Goal: Task Accomplishment & Management: Use online tool/utility

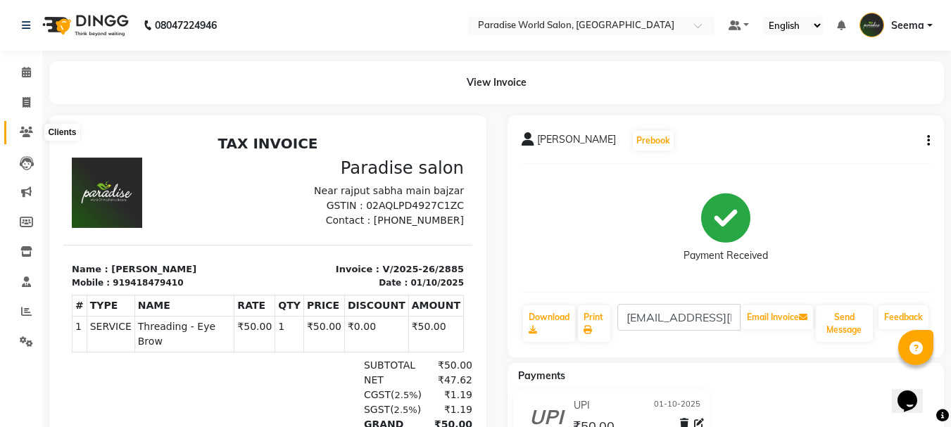
click at [26, 132] on icon at bounding box center [26, 132] width 13 height 11
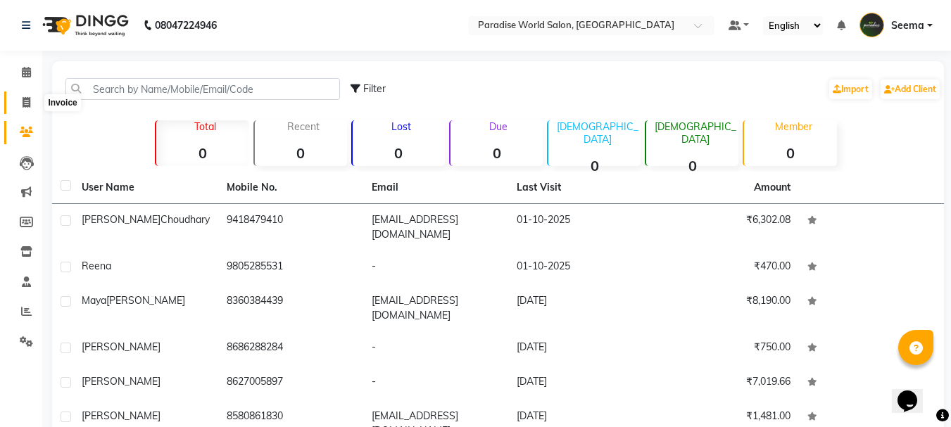
click at [27, 103] on icon at bounding box center [27, 102] width 8 height 11
select select "service"
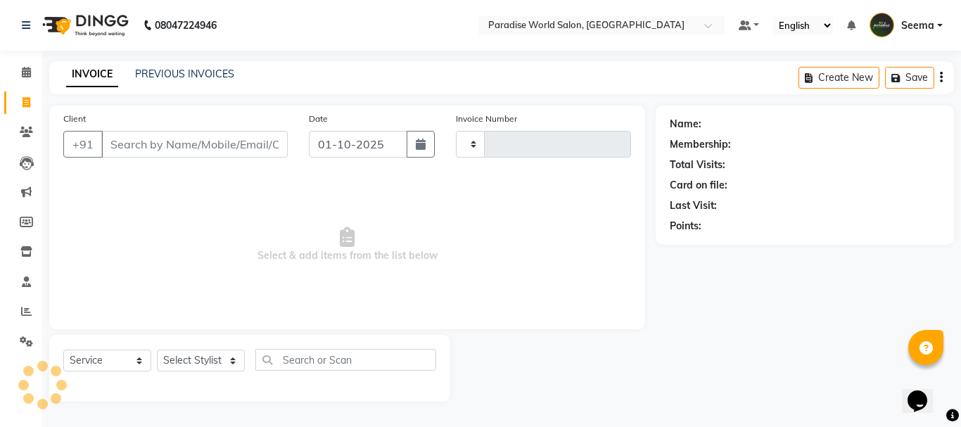
type input "2886"
select select "4451"
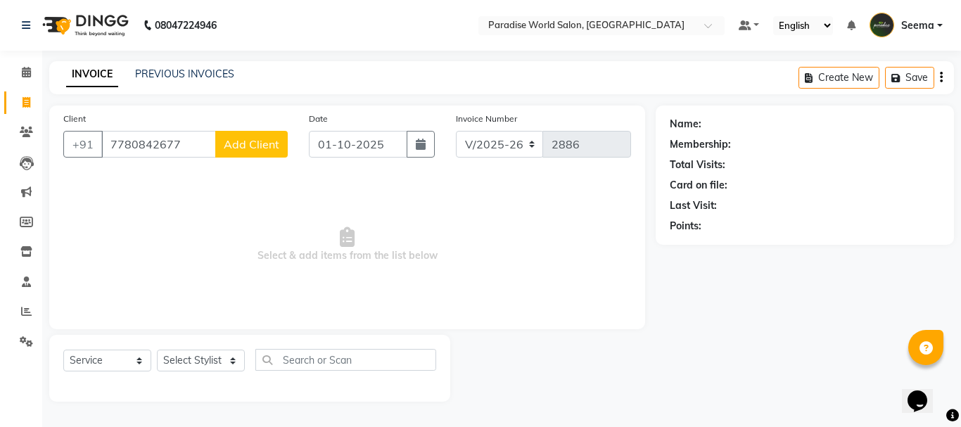
type input "7780842677"
click at [237, 144] on span "Add Client" at bounding box center [252, 144] width 56 height 14
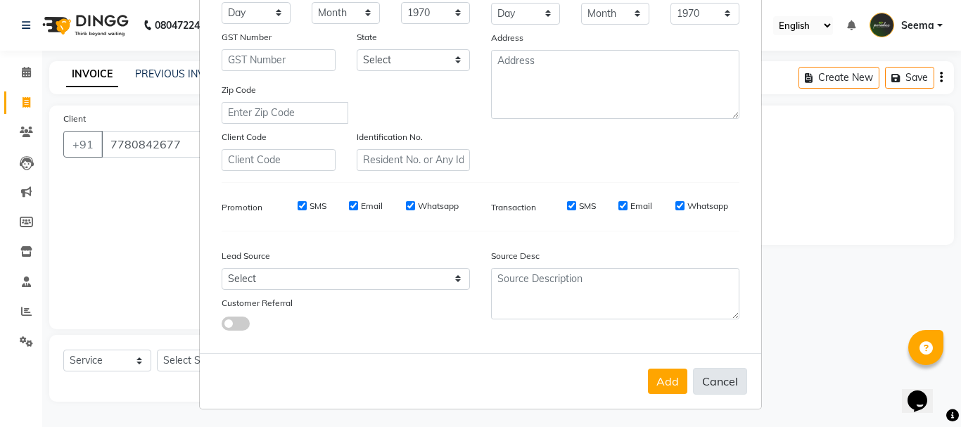
scroll to position [222, 0]
click at [720, 389] on button "Cancel" at bounding box center [720, 379] width 54 height 27
select select
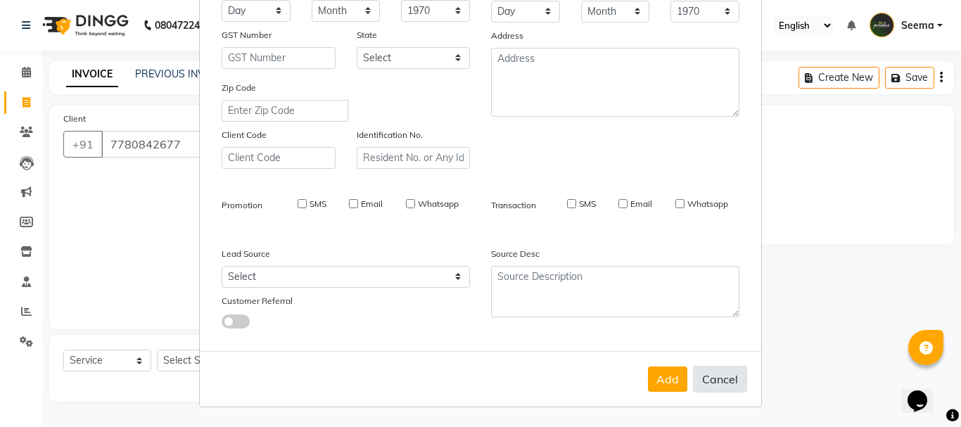
select select
checkbox input "false"
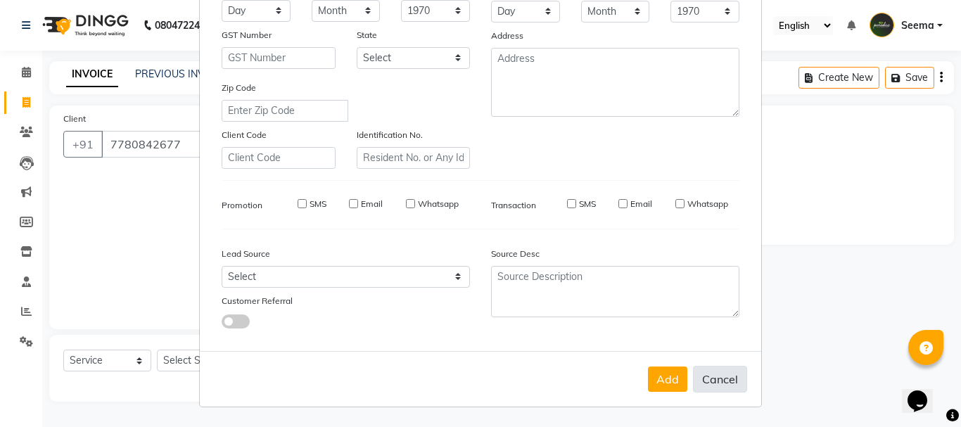
checkbox input "false"
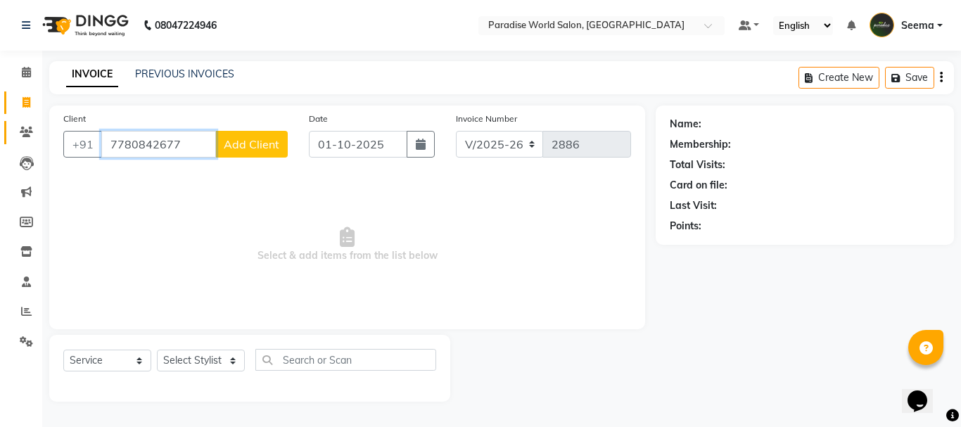
drag, startPoint x: 189, startPoint y: 145, endPoint x: 10, endPoint y: 125, distance: 180.6
click at [10, 125] on app-home "08047224946 Select Location × Paradise World Salon, Main Bazar Default Panel My…" at bounding box center [480, 211] width 961 height 423
click at [274, 142] on span "Add Client" at bounding box center [252, 144] width 56 height 14
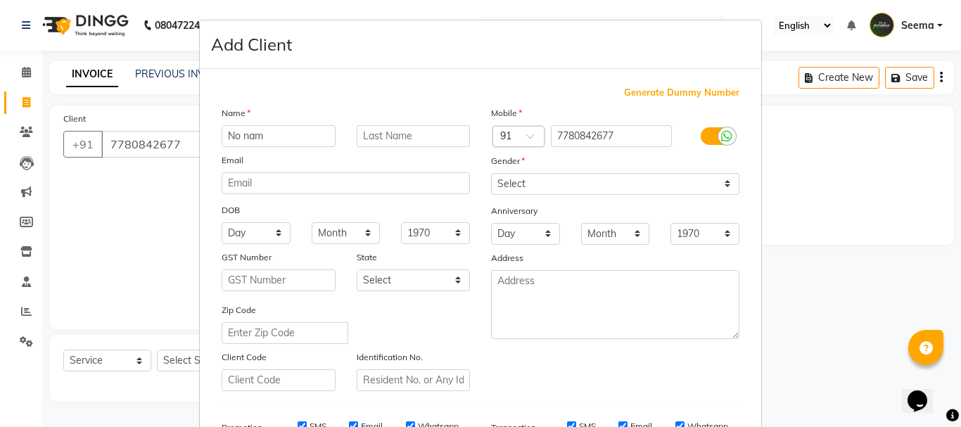
type input "No name"
